Goal: Register for event/course

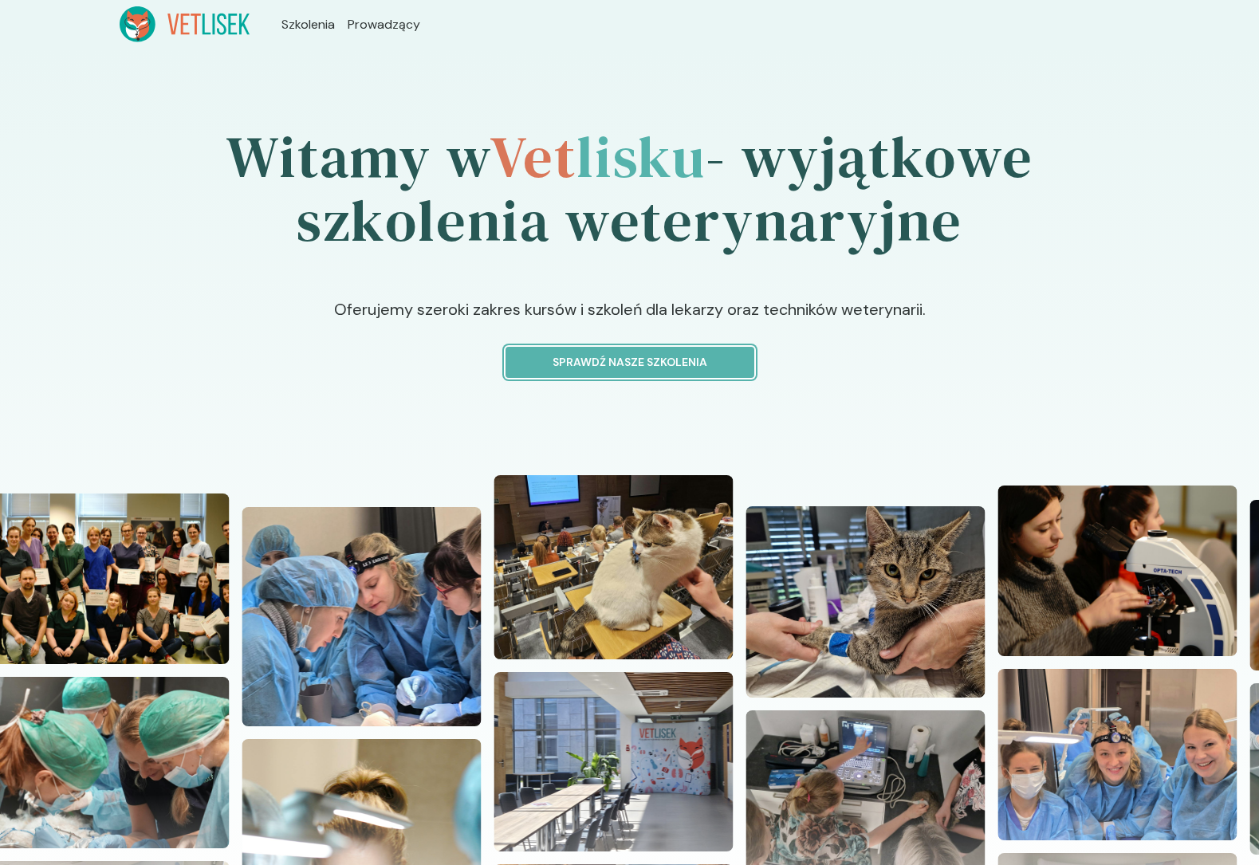
click at [556, 362] on p "Sprawdź nasze szkolenia" at bounding box center [630, 362] width 222 height 17
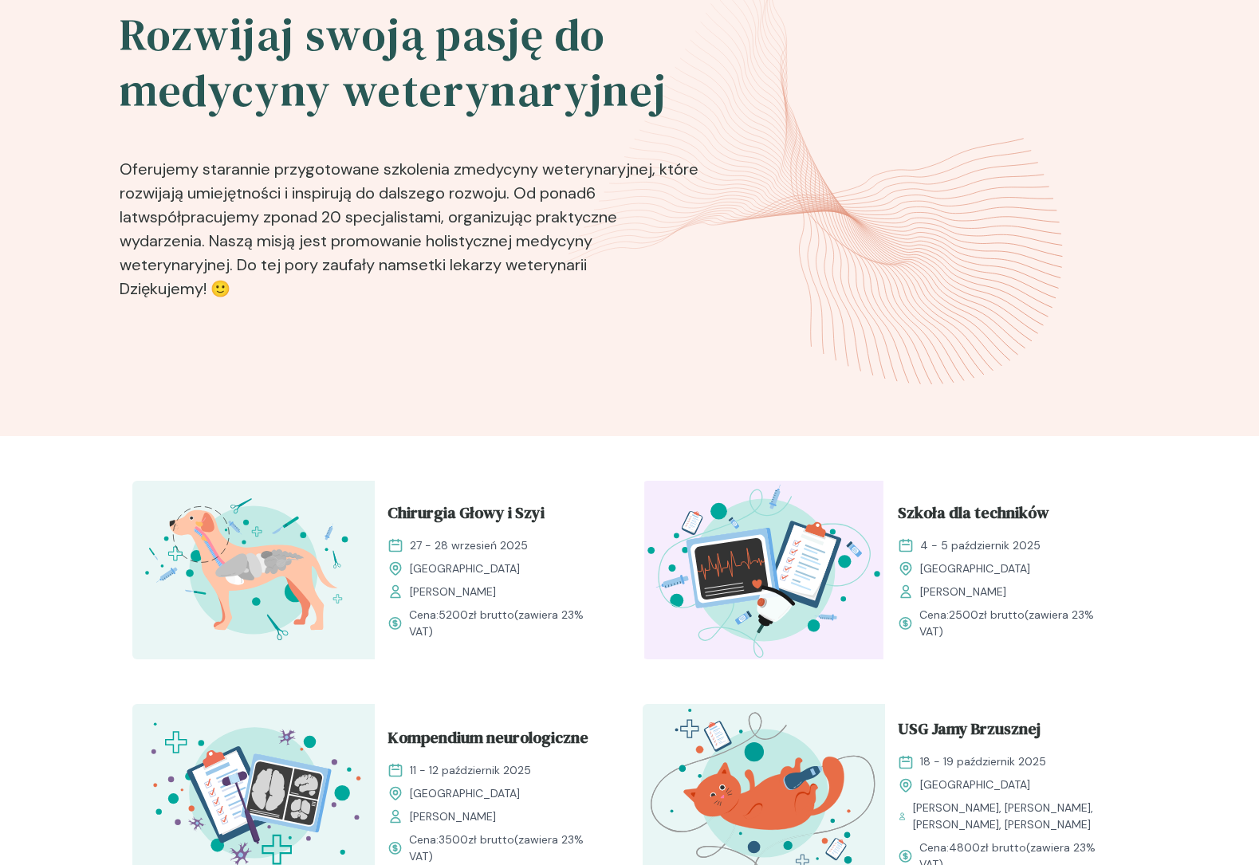
scroll to position [114, 0]
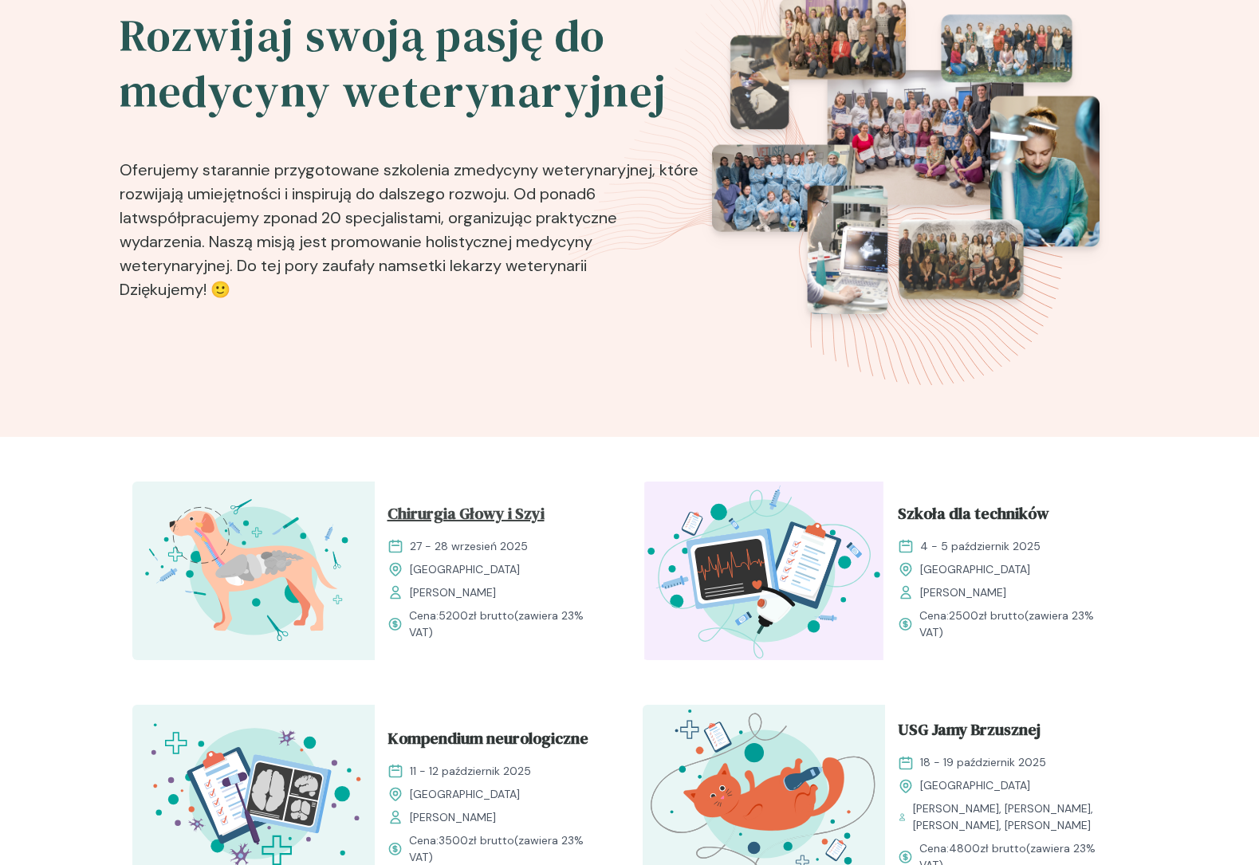
click at [469, 511] on span "Chirurgia Głowy i Szyi" at bounding box center [466, 517] width 157 height 30
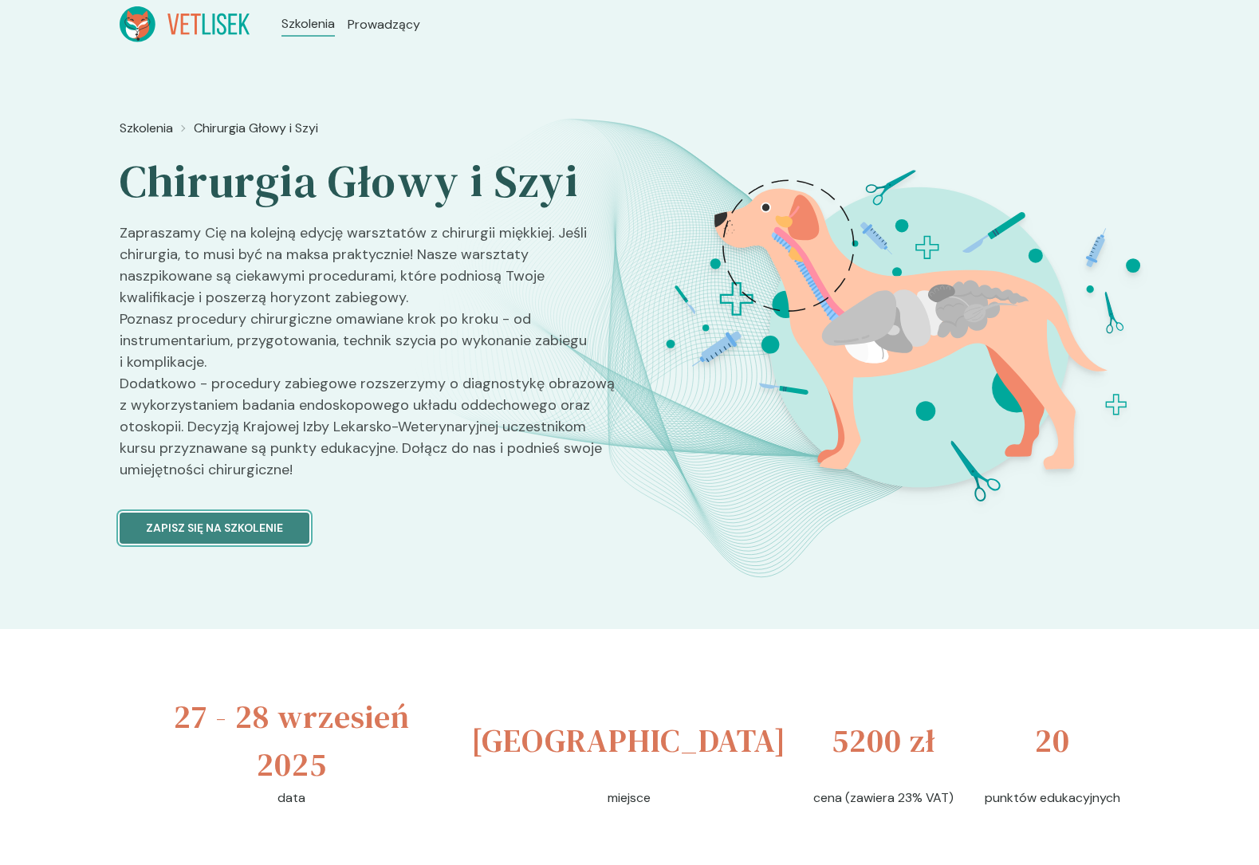
click at [226, 526] on p "Zapisz się na szkolenie" at bounding box center [214, 528] width 137 height 17
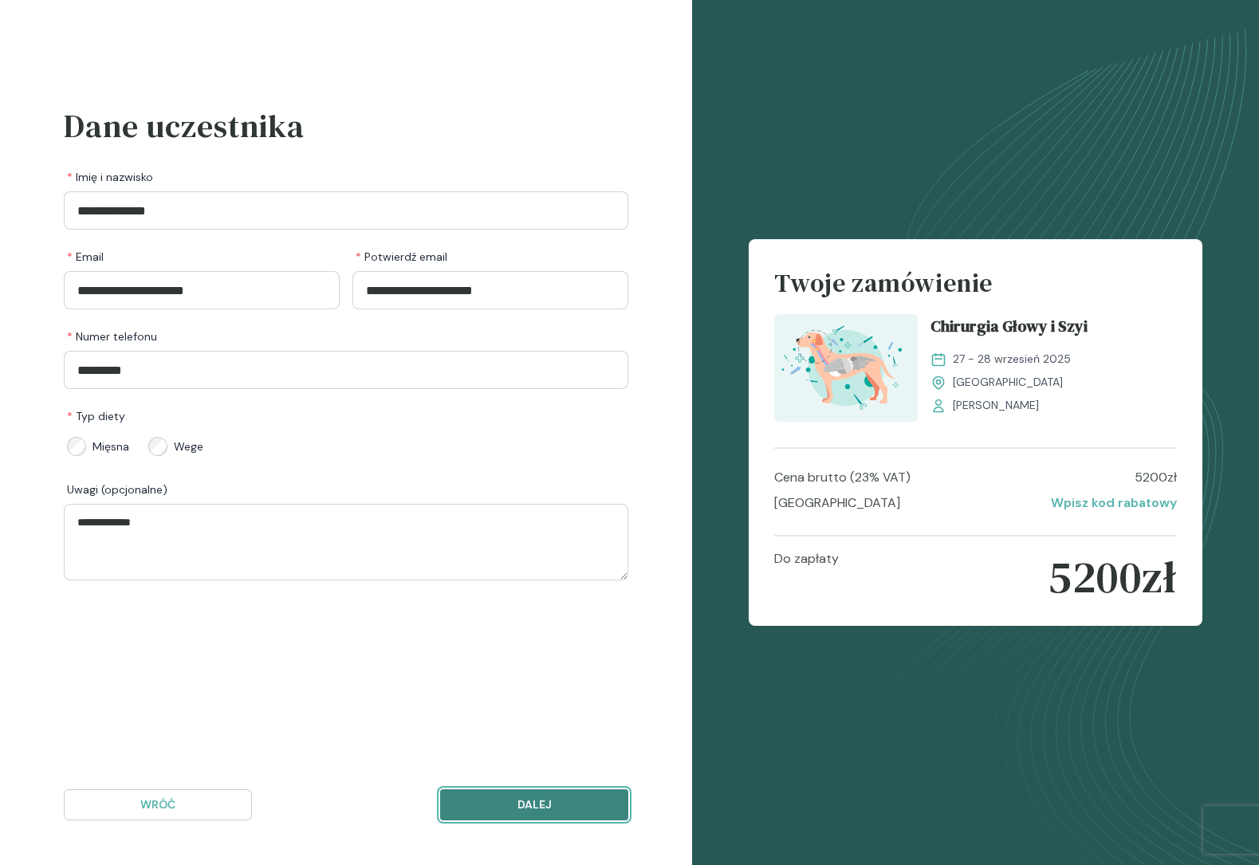
click at [553, 801] on p "Dalej" at bounding box center [534, 805] width 161 height 17
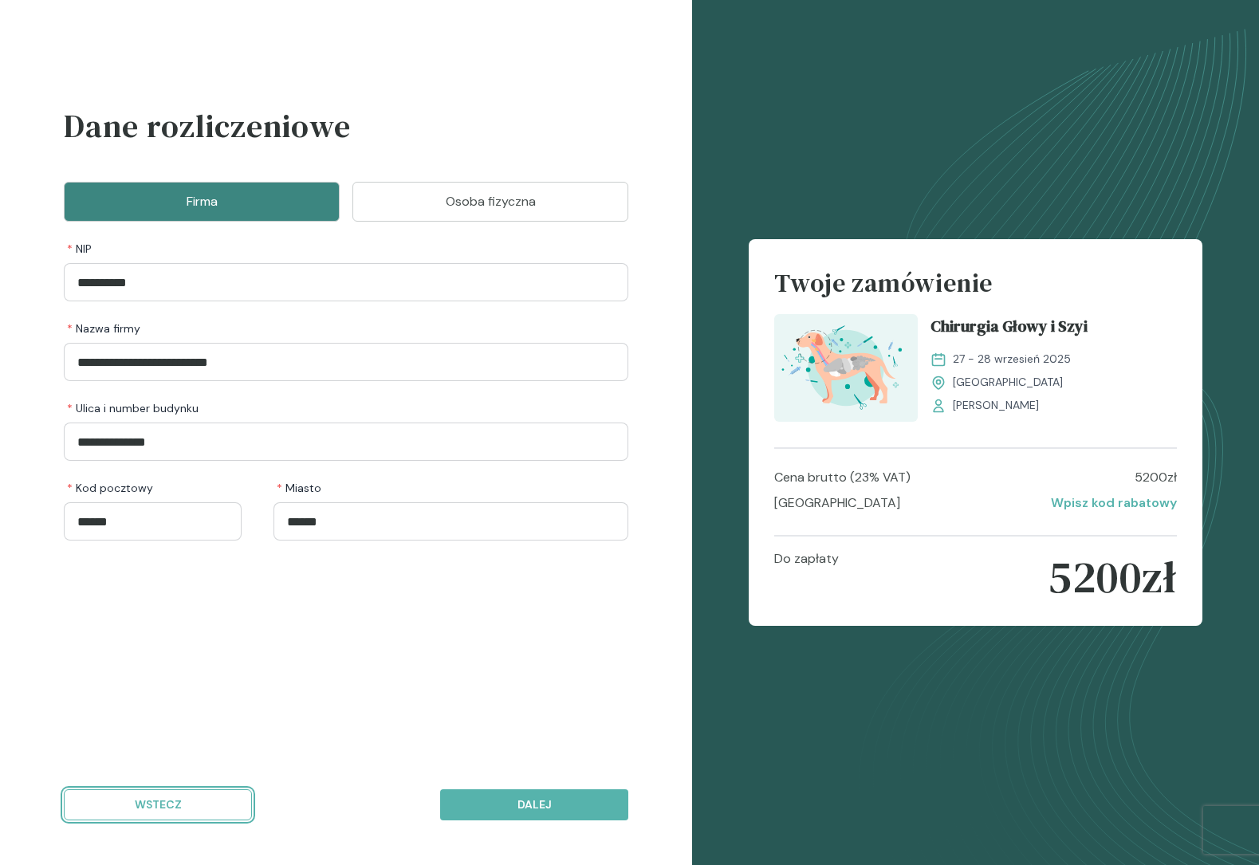
click at [230, 817] on button "Wstecz" at bounding box center [158, 805] width 188 height 31
